Goal: Contribute content: Contribute content

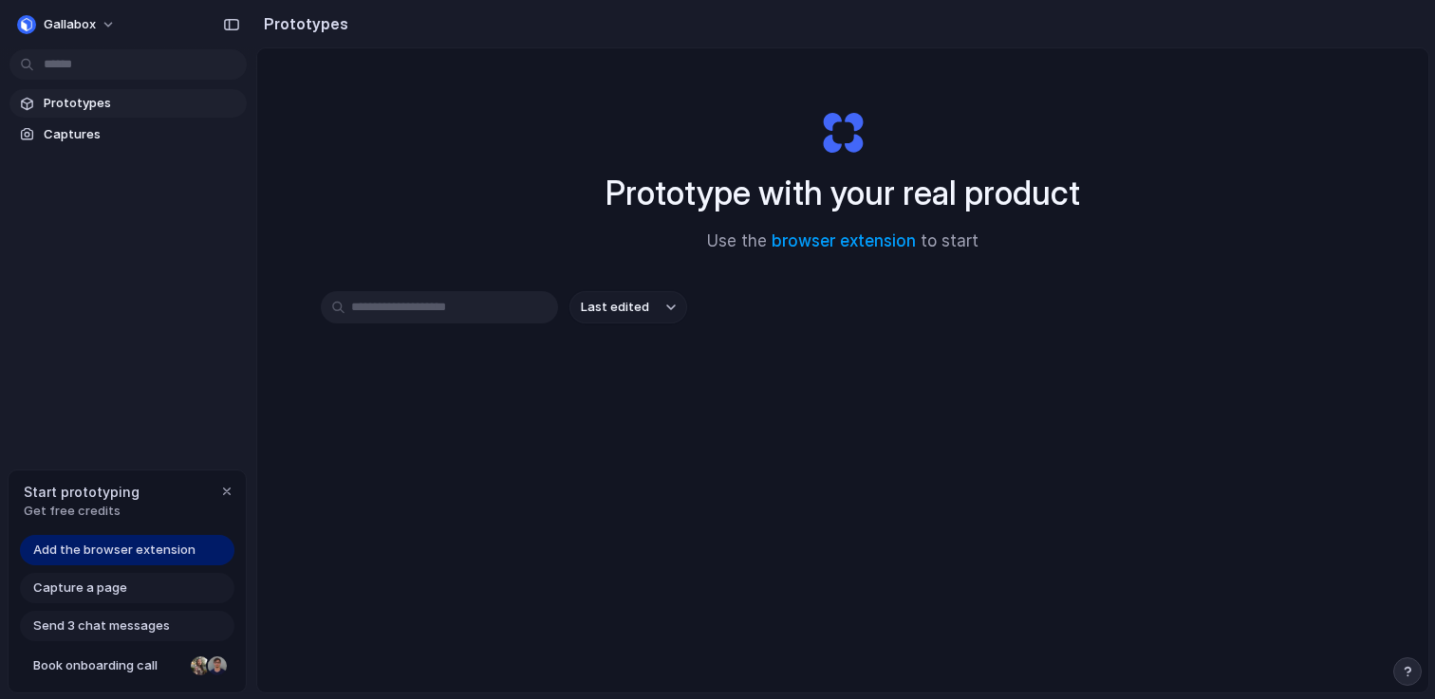
click at [116, 549] on span "Add the browser extension" at bounding box center [114, 550] width 162 height 19
click at [156, 549] on span "Add the browser extension" at bounding box center [114, 550] width 162 height 19
click at [807, 236] on link "browser extension" at bounding box center [843, 241] width 144 height 19
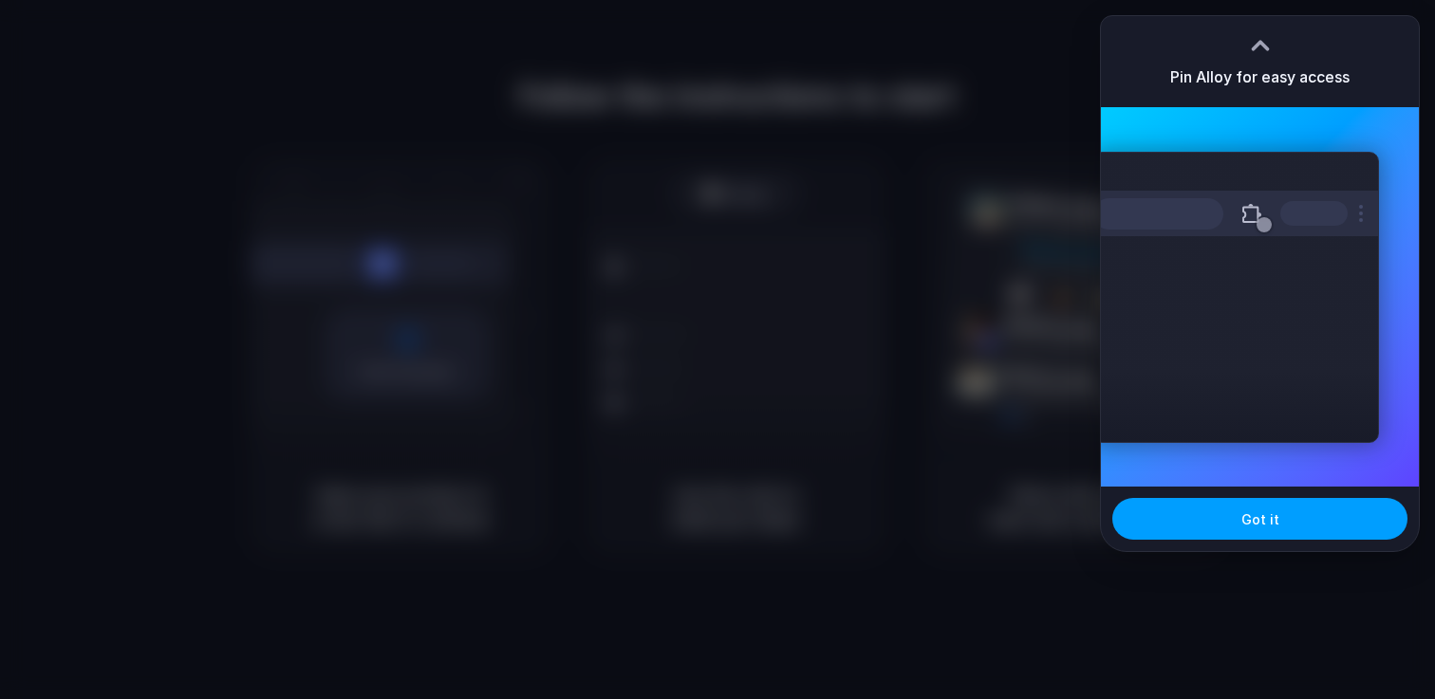
click at [1273, 511] on span "Got it" at bounding box center [1260, 519] width 38 height 20
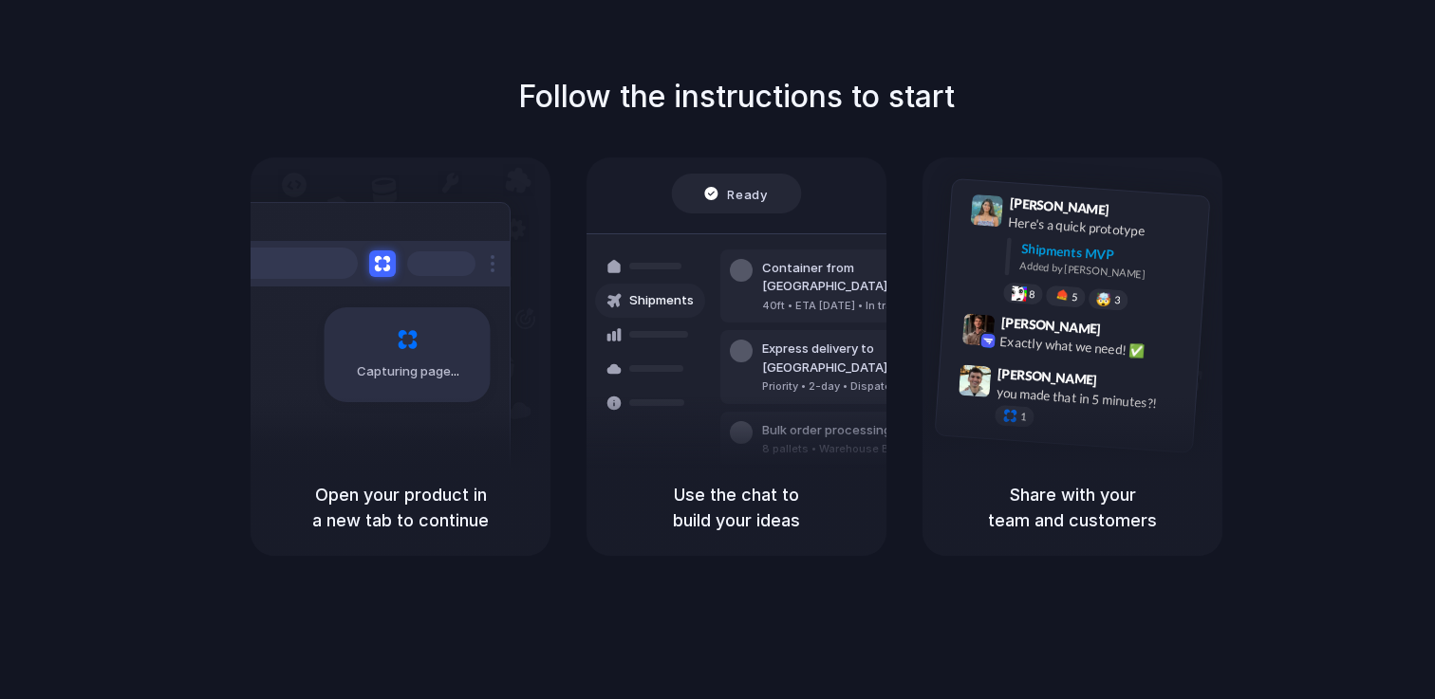
click at [787, 369] on div "Container from Shanghai 40ft • ETA Dec 28 • In transit Express delivery to NYC …" at bounding box center [805, 367] width 201 height 266
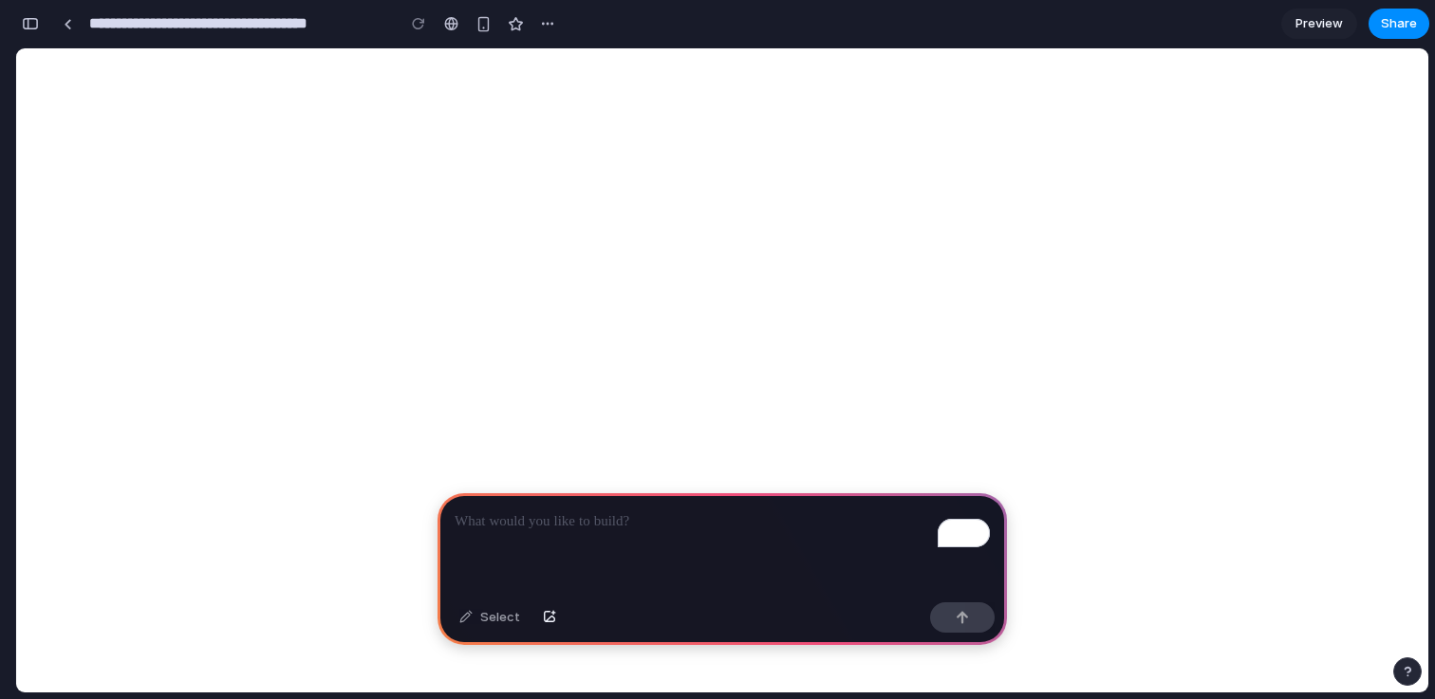
click at [547, 514] on p "To enrich screen reader interactions, please activate Accessibility in Grammarl…" at bounding box center [721, 521] width 535 height 23
